Goal: Check status: Check status

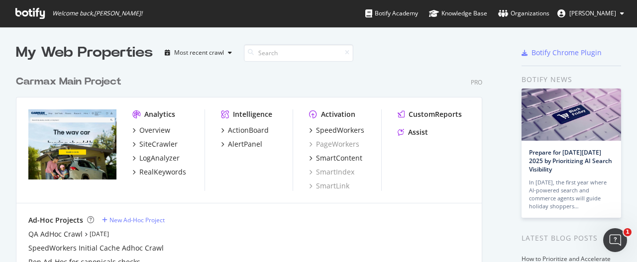
scroll to position [255, 622]
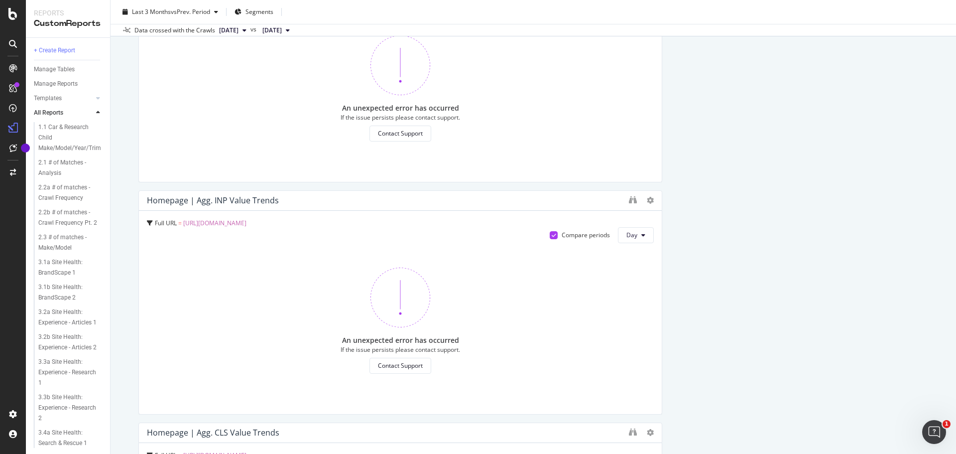
scroll to position [1942, 0]
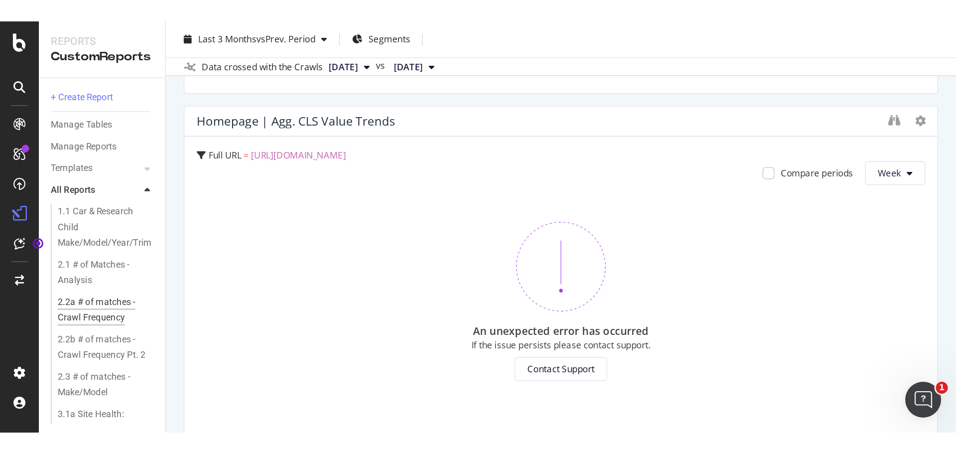
scroll to position [2141, 0]
